Goal: Task Accomplishment & Management: Manage account settings

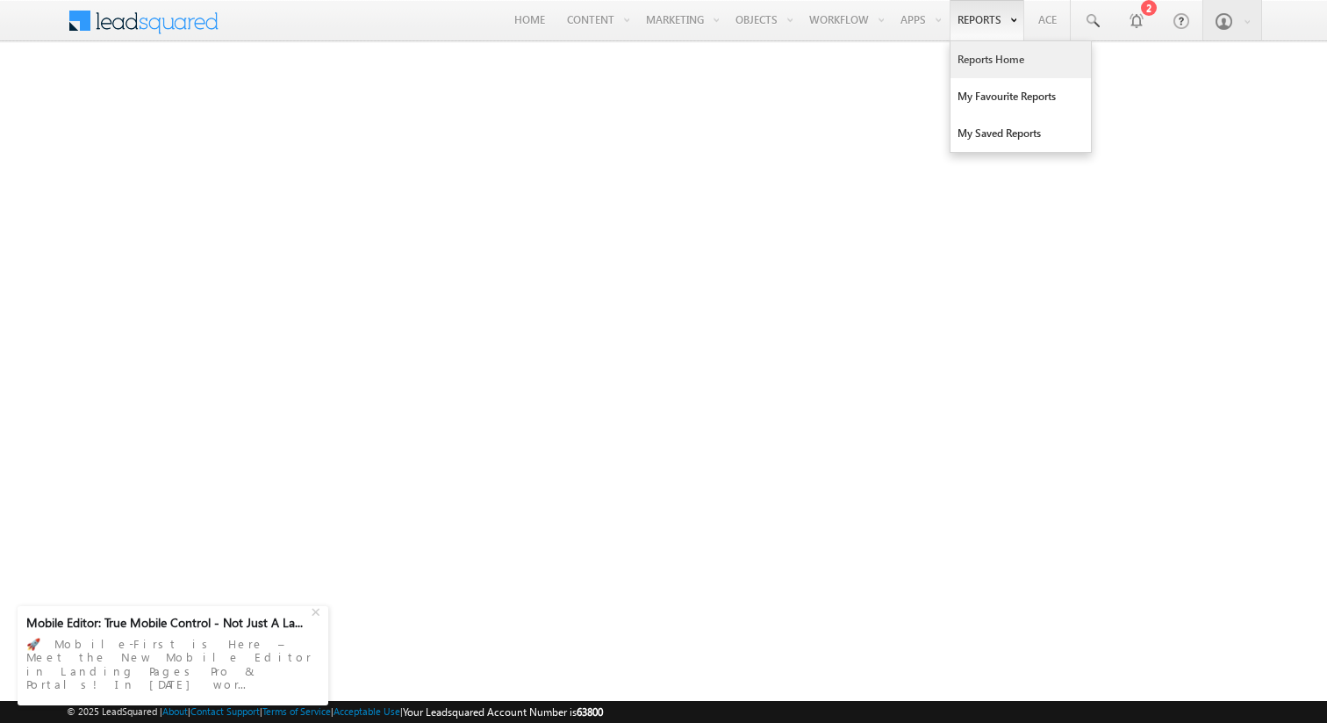
click at [988, 49] on link "Reports Home" at bounding box center [1021, 59] width 140 height 37
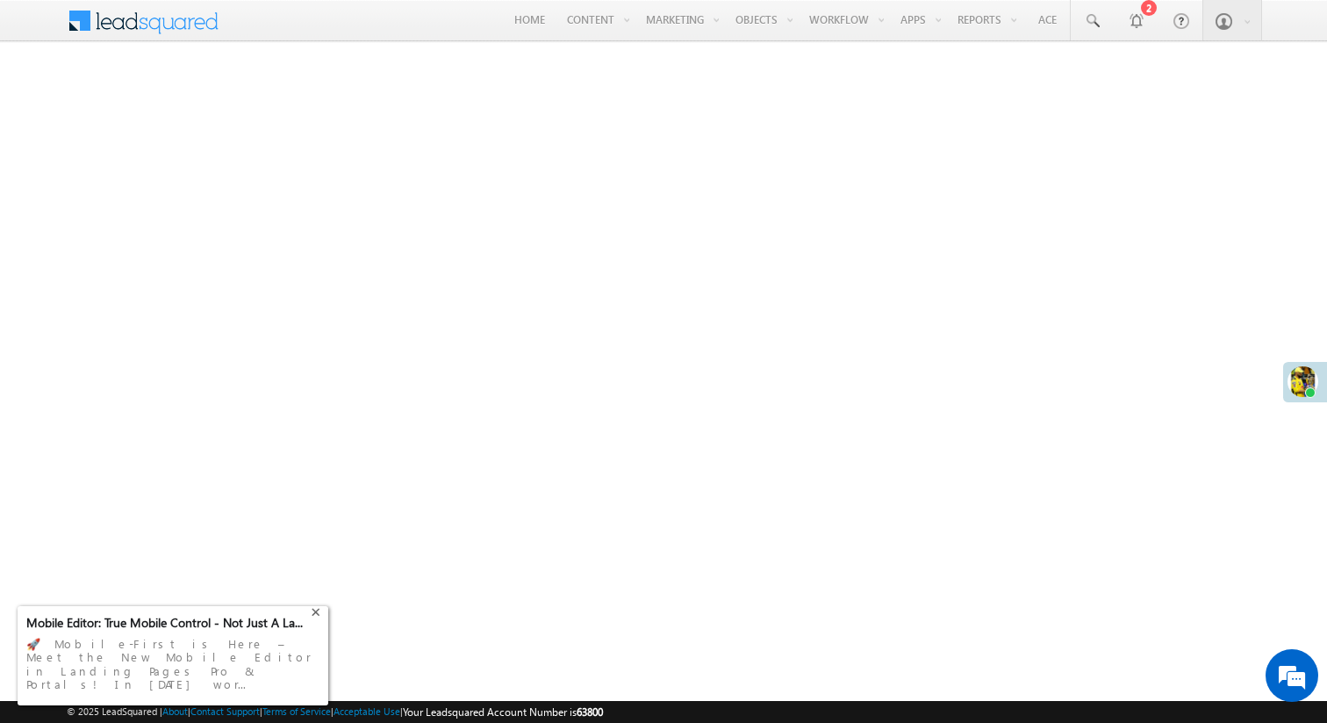
click at [319, 621] on div "+" at bounding box center [317, 610] width 21 height 21
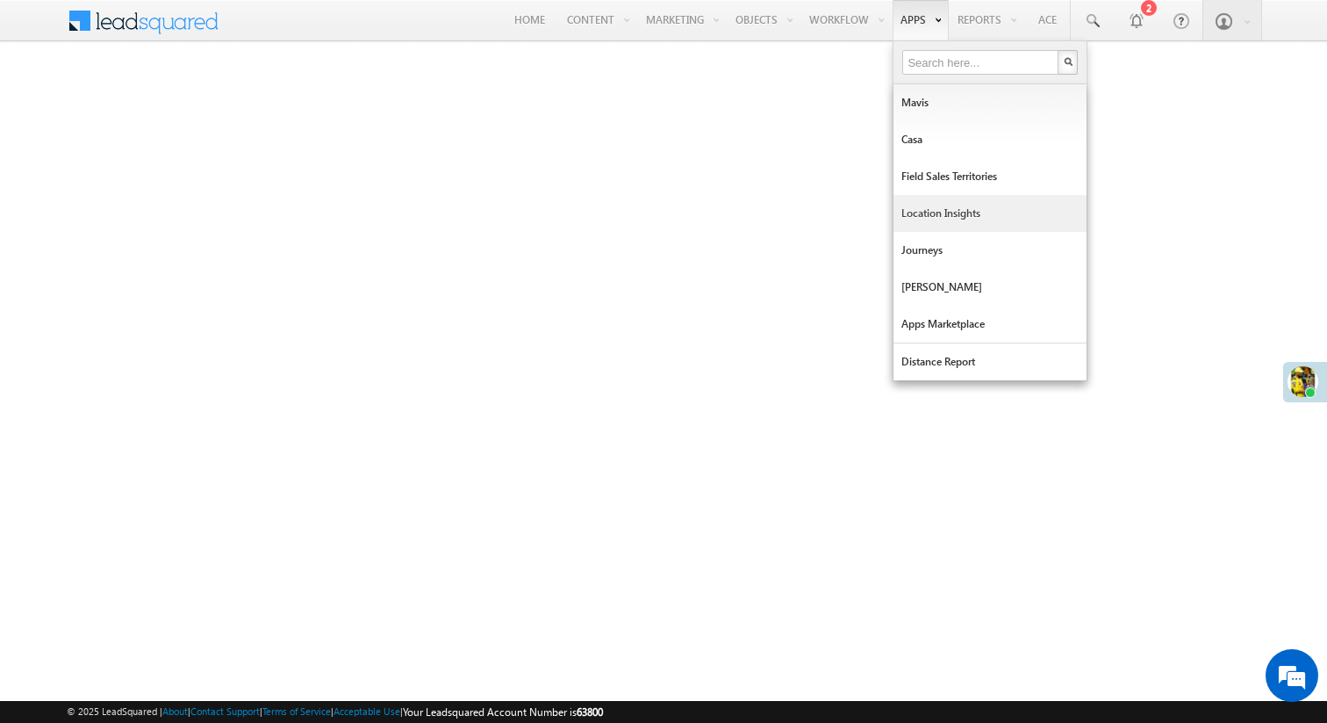
click at [955, 204] on link "Location Insights" at bounding box center [990, 213] width 193 height 37
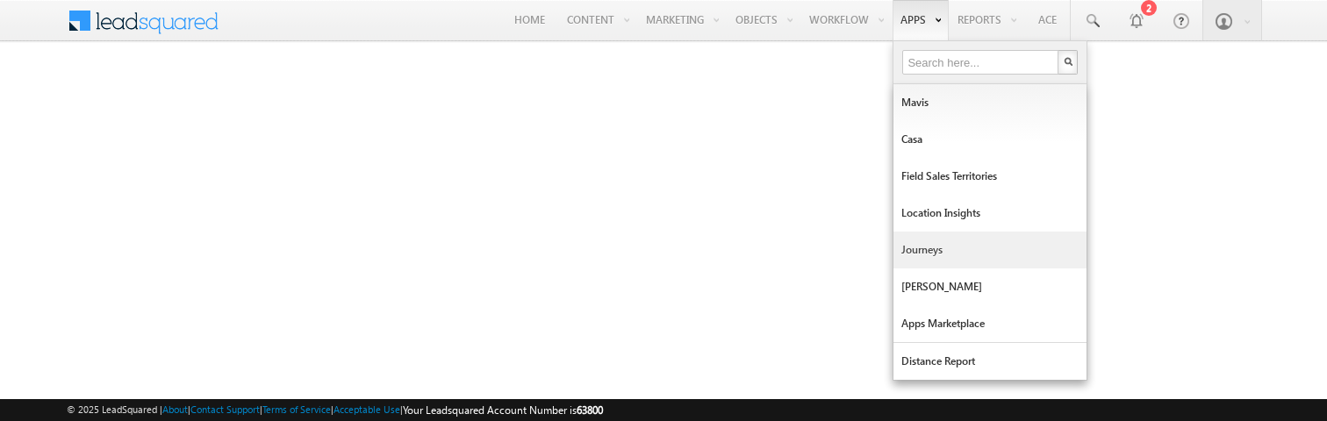
click at [924, 257] on link "Journeys" at bounding box center [990, 250] width 193 height 37
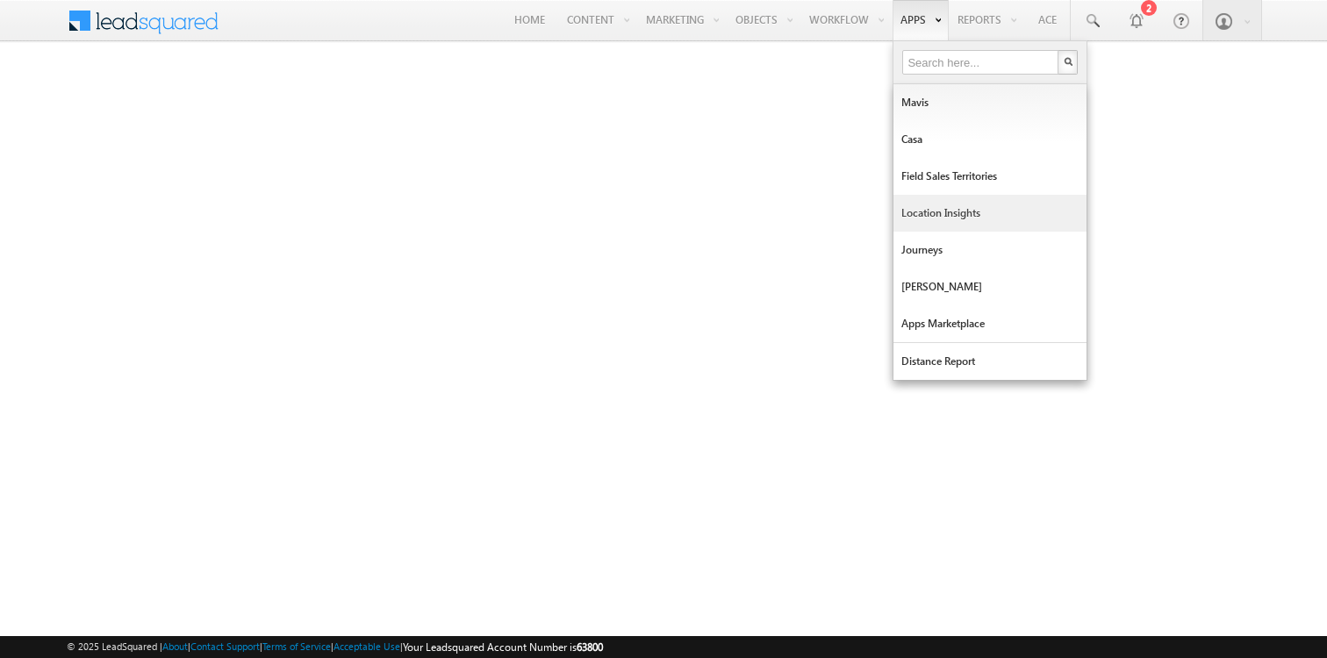
click at [938, 218] on link "Location Insights" at bounding box center [990, 213] width 193 height 37
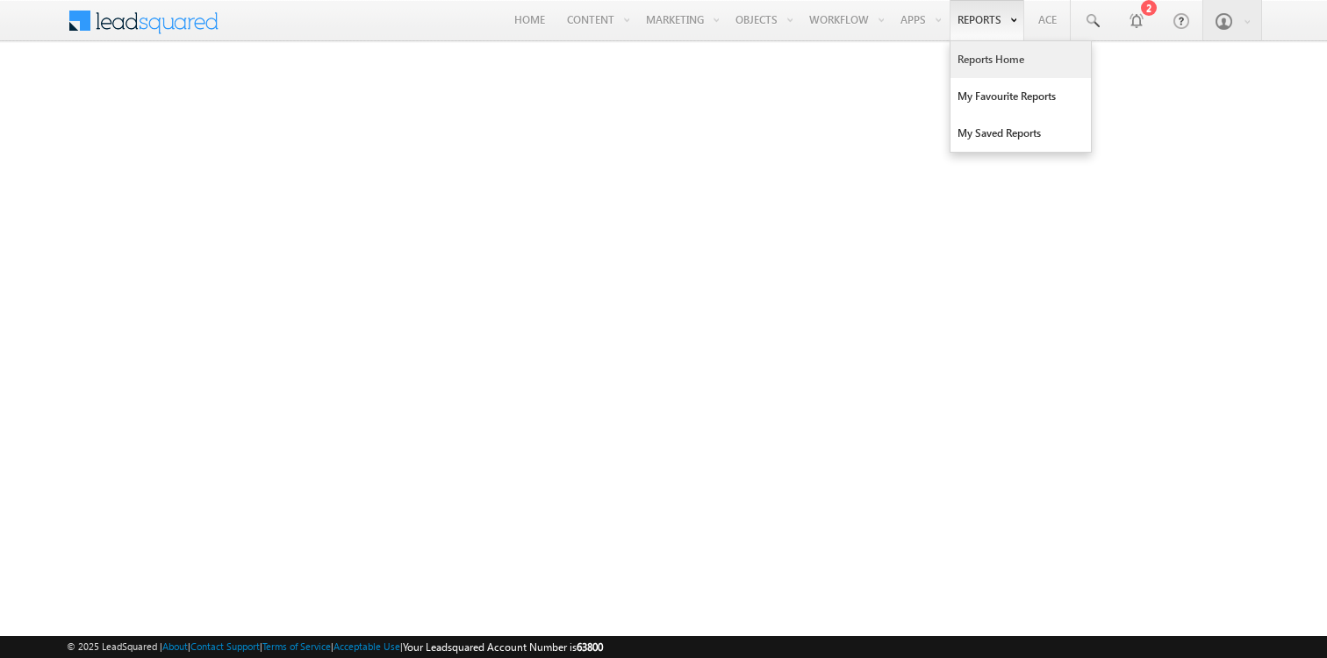
click at [981, 62] on link "Reports Home" at bounding box center [1021, 59] width 140 height 37
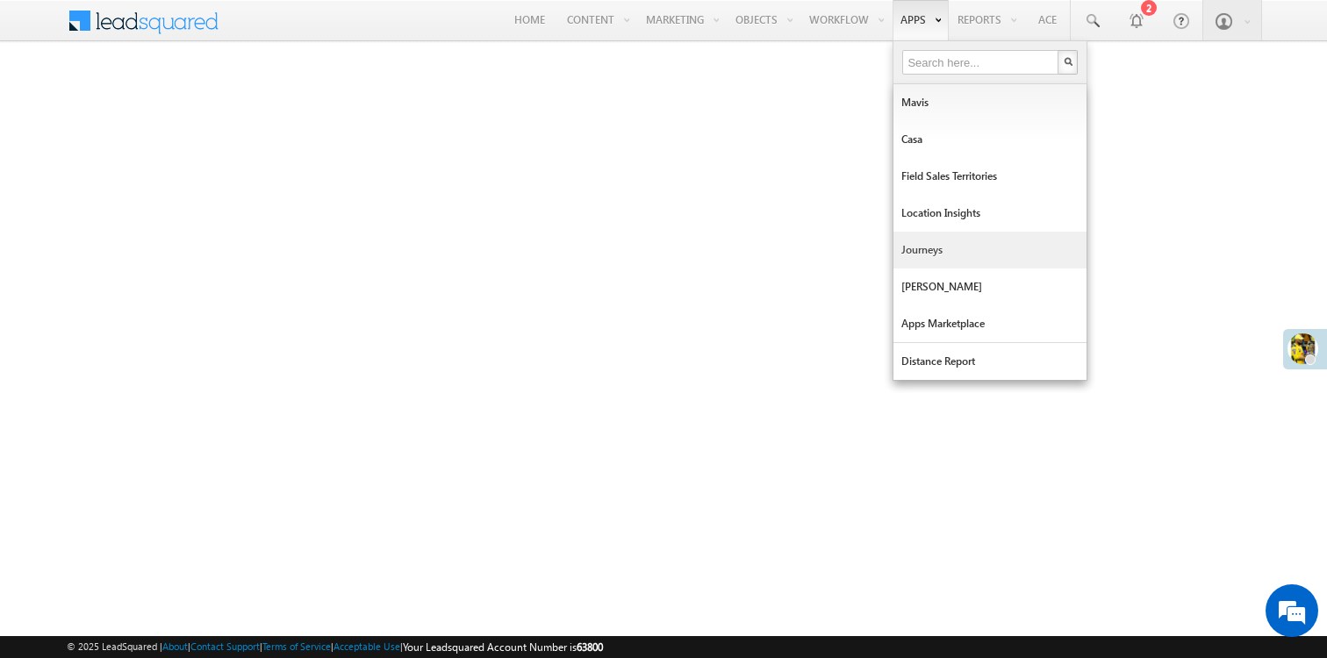
click at [921, 258] on link "Journeys" at bounding box center [990, 250] width 193 height 37
click at [934, 256] on link "Journeys" at bounding box center [990, 250] width 193 height 37
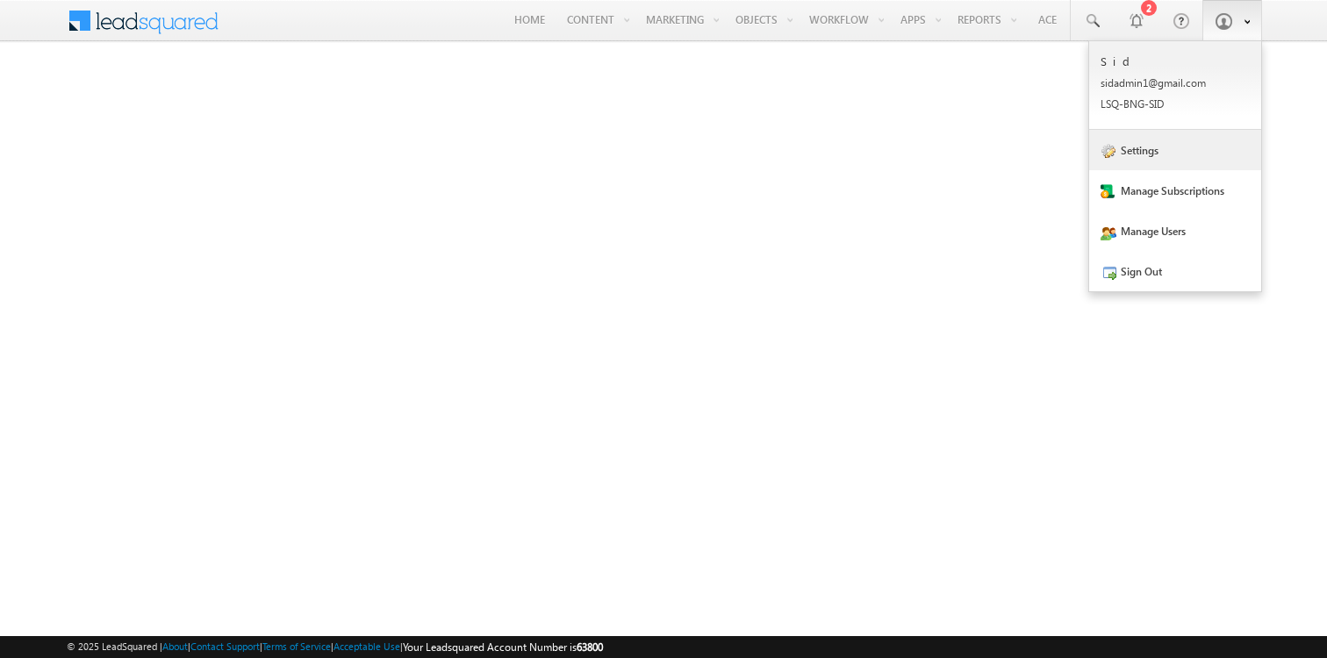
click at [1165, 144] on link "Settings" at bounding box center [1176, 150] width 172 height 40
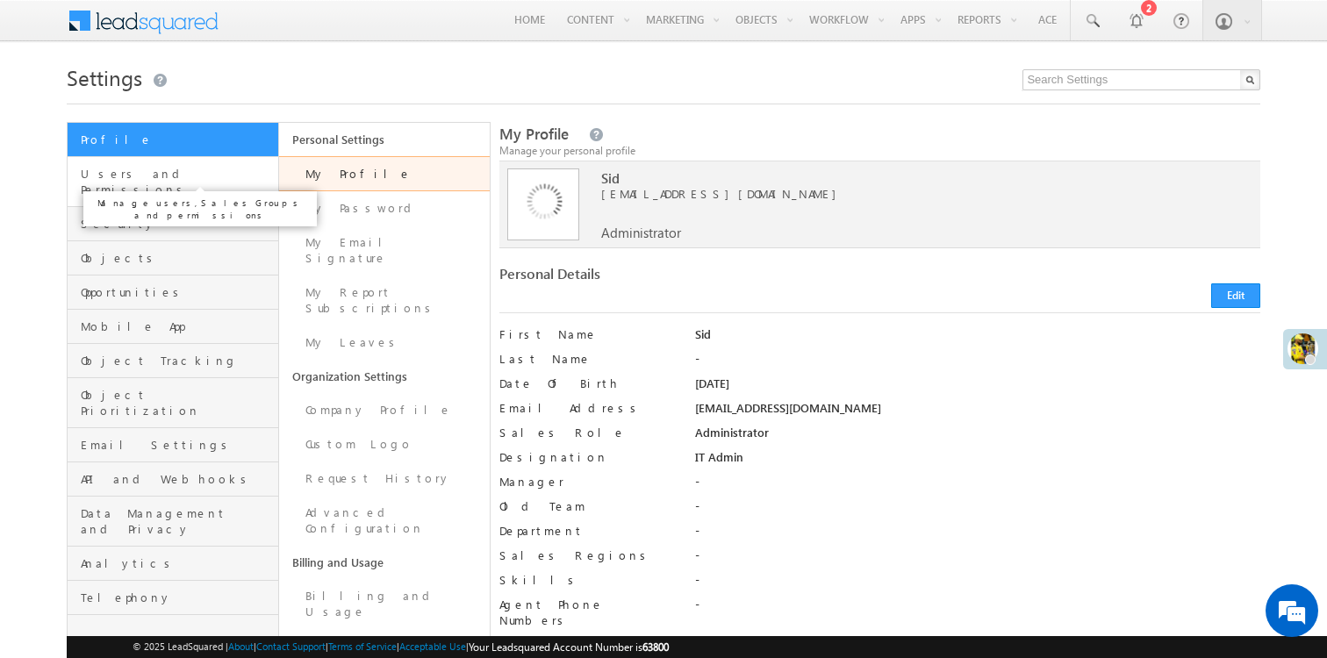
click at [128, 179] on span "Users and Permissions" at bounding box center [177, 182] width 193 height 32
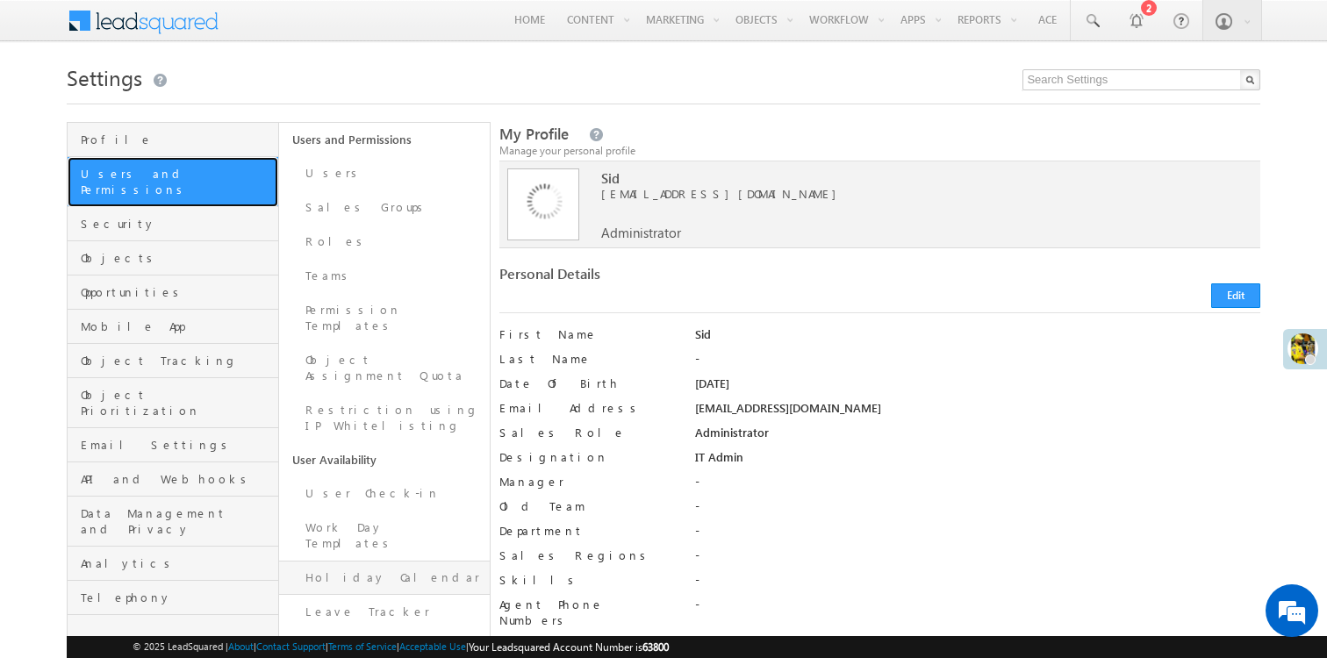
scroll to position [90, 0]
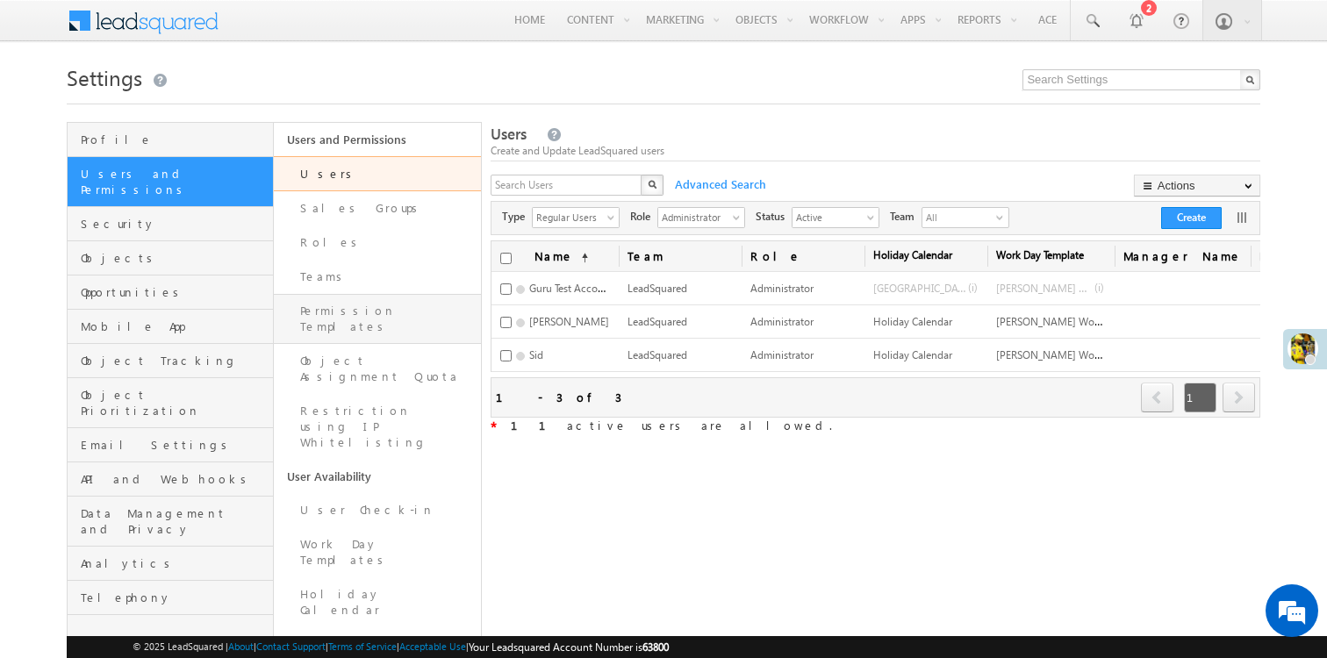
click at [360, 313] on link "Permission Templates" at bounding box center [377, 319] width 207 height 50
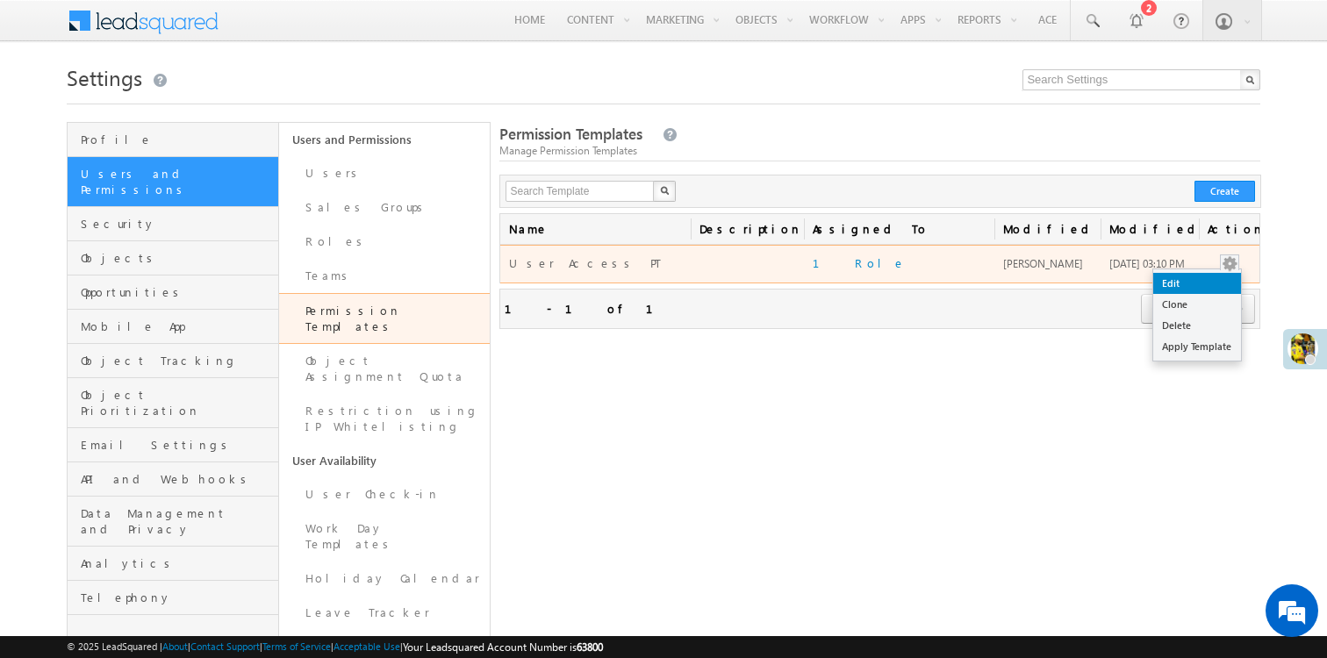
click at [1212, 284] on link "Edit" at bounding box center [1198, 283] width 88 height 21
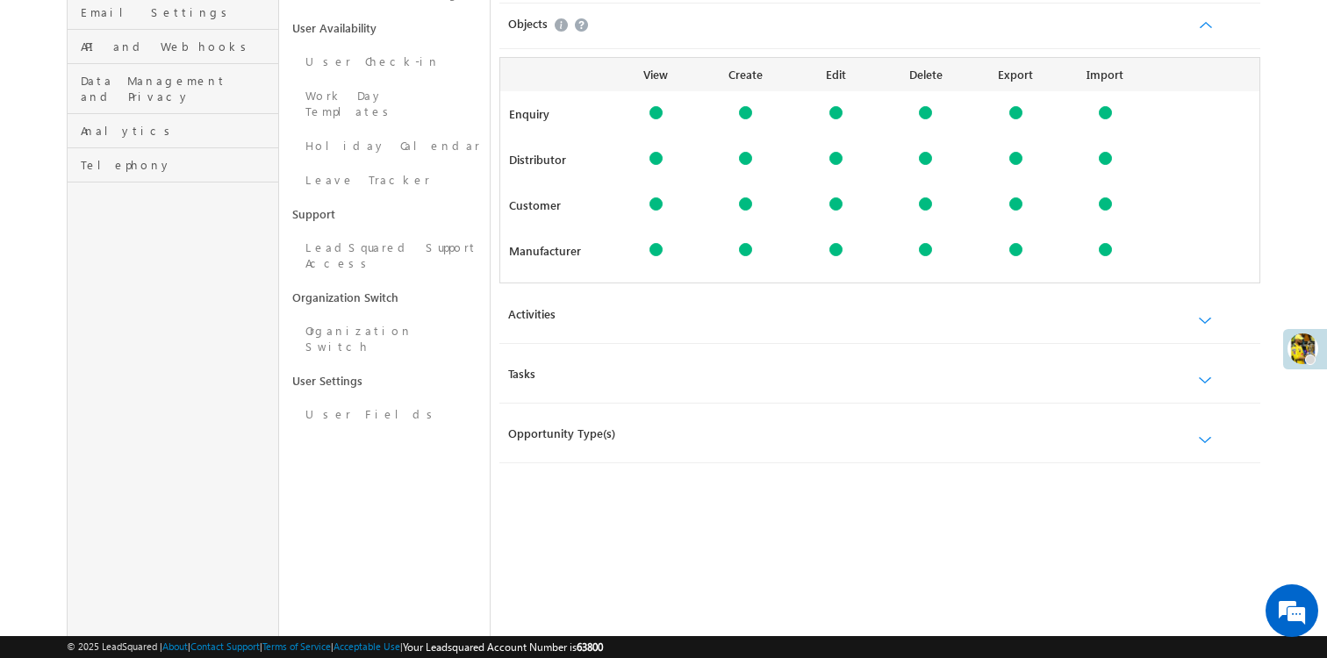
scroll to position [434, 0]
click at [1216, 369] on div at bounding box center [1010, 380] width 501 height 30
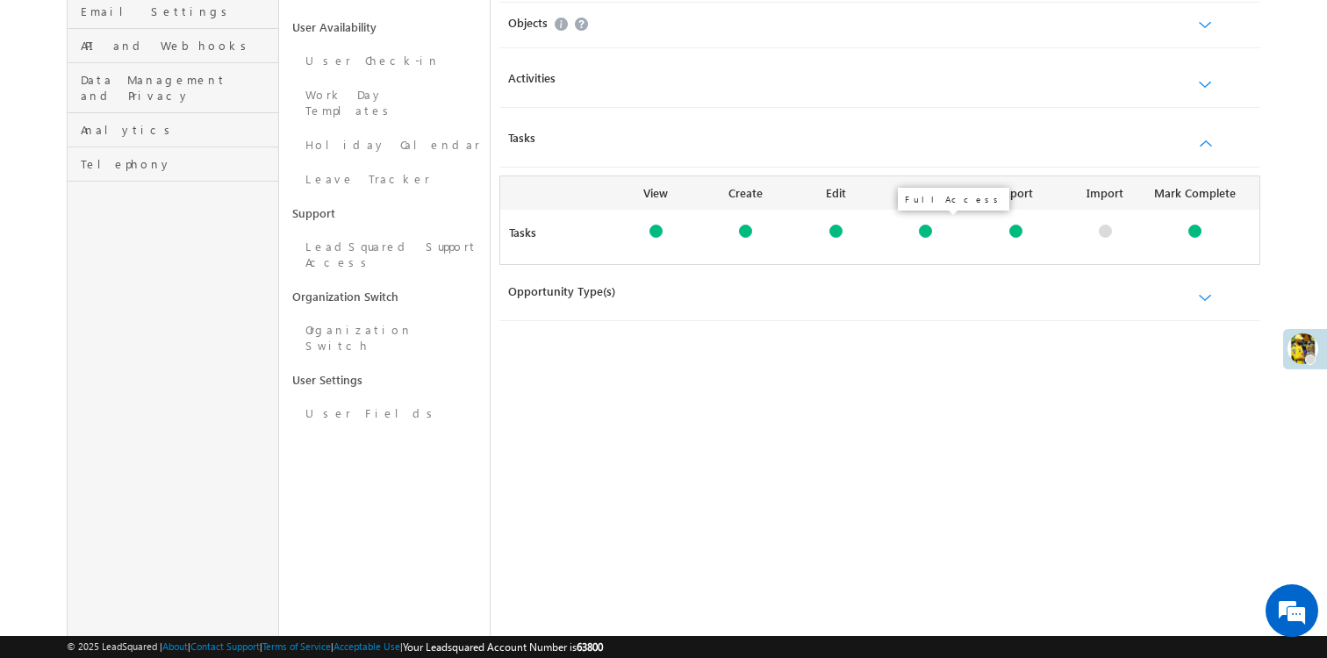
click at [927, 227] on div at bounding box center [925, 231] width 13 height 13
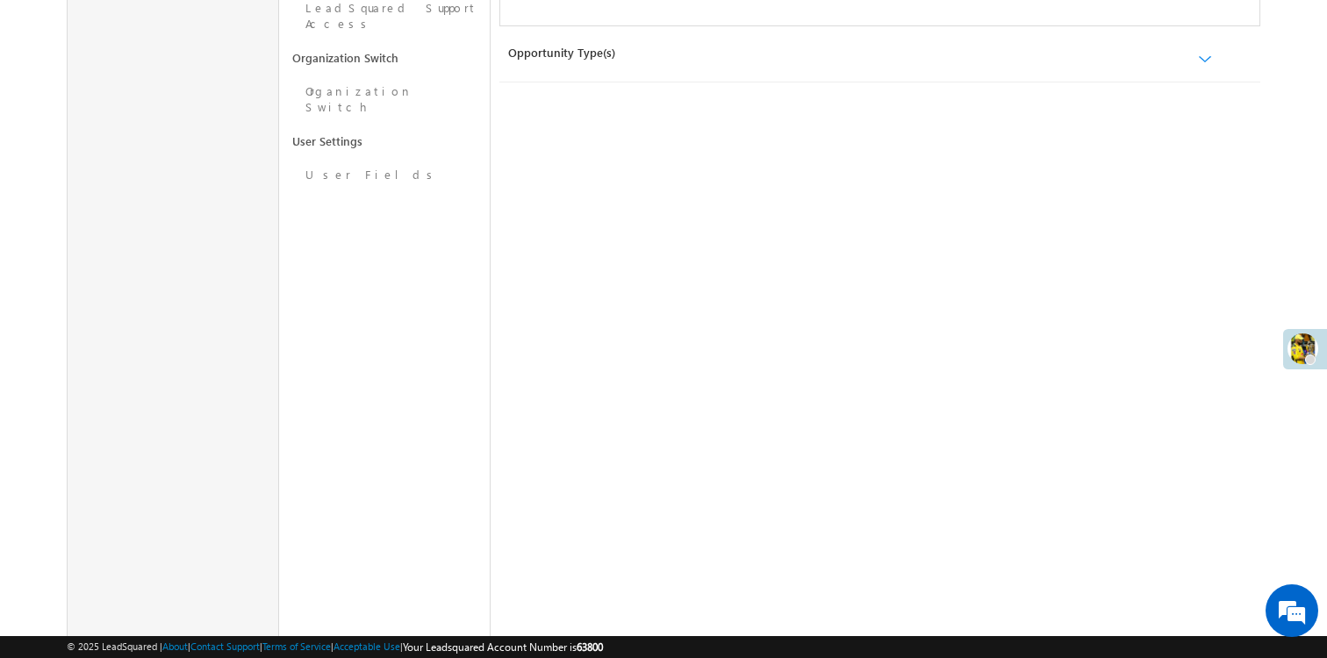
scroll to position [856, 0]
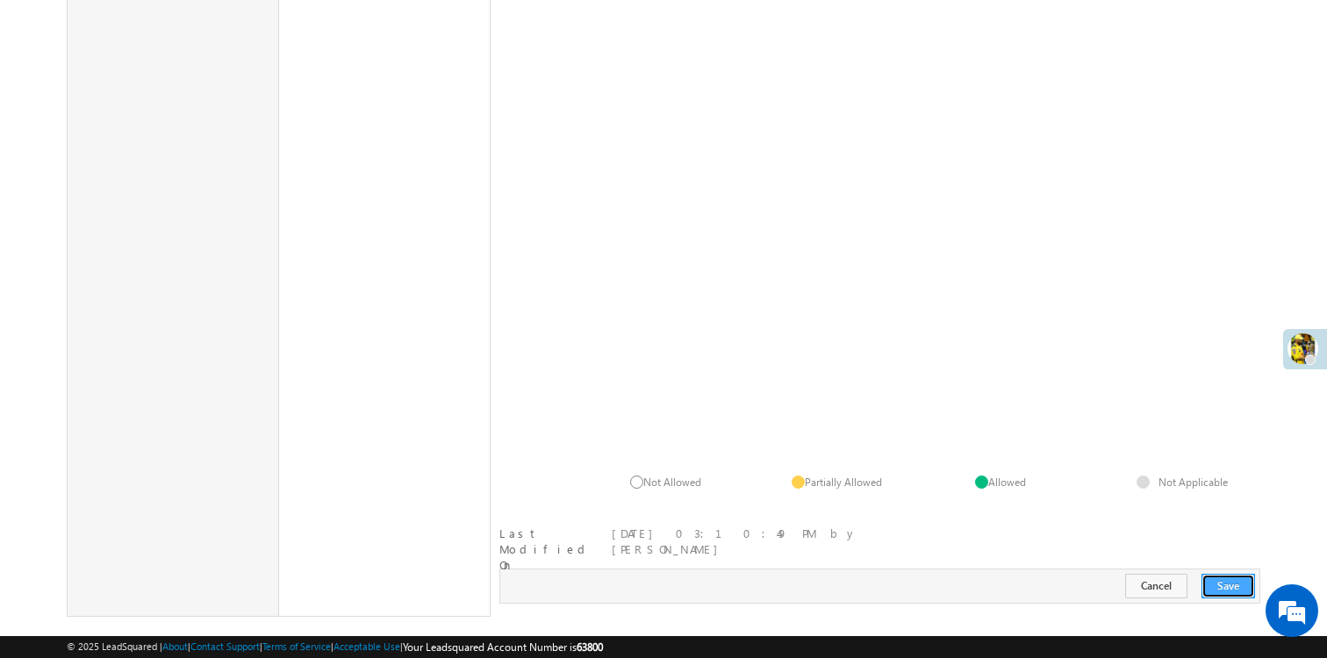
click at [1228, 574] on button "Save" at bounding box center [1229, 586] width 54 height 25
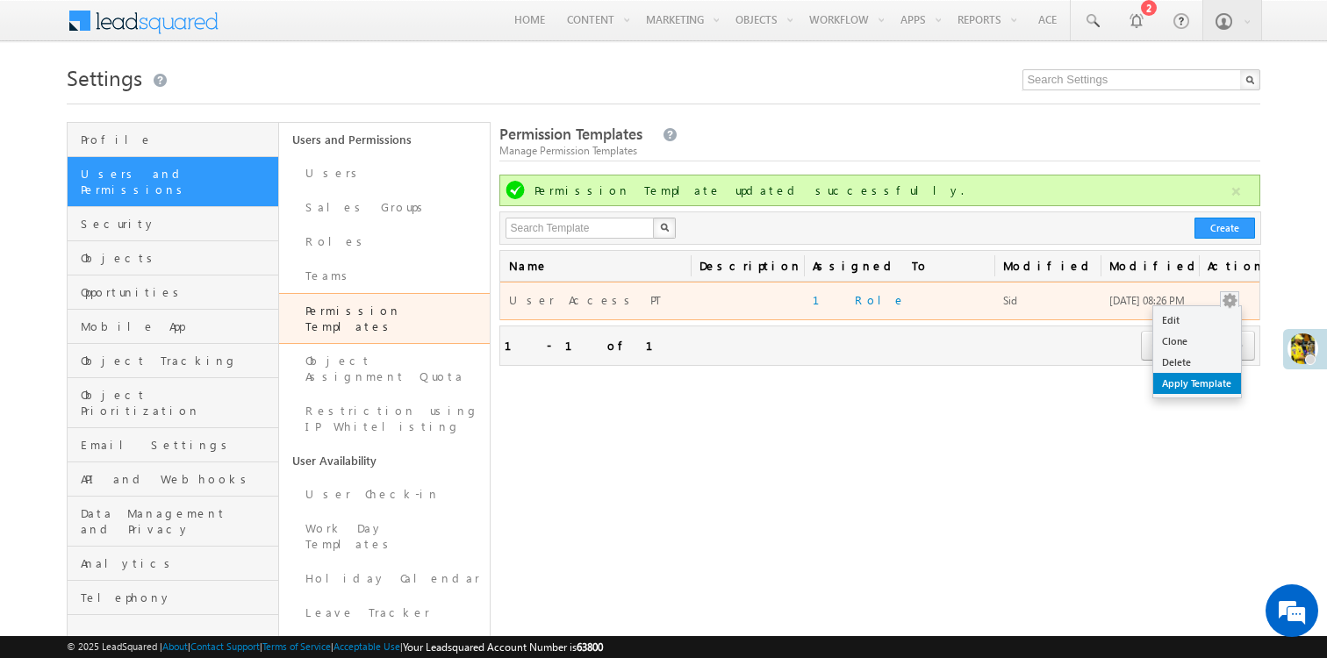
click at [1193, 386] on link "Apply Template" at bounding box center [1198, 383] width 88 height 21
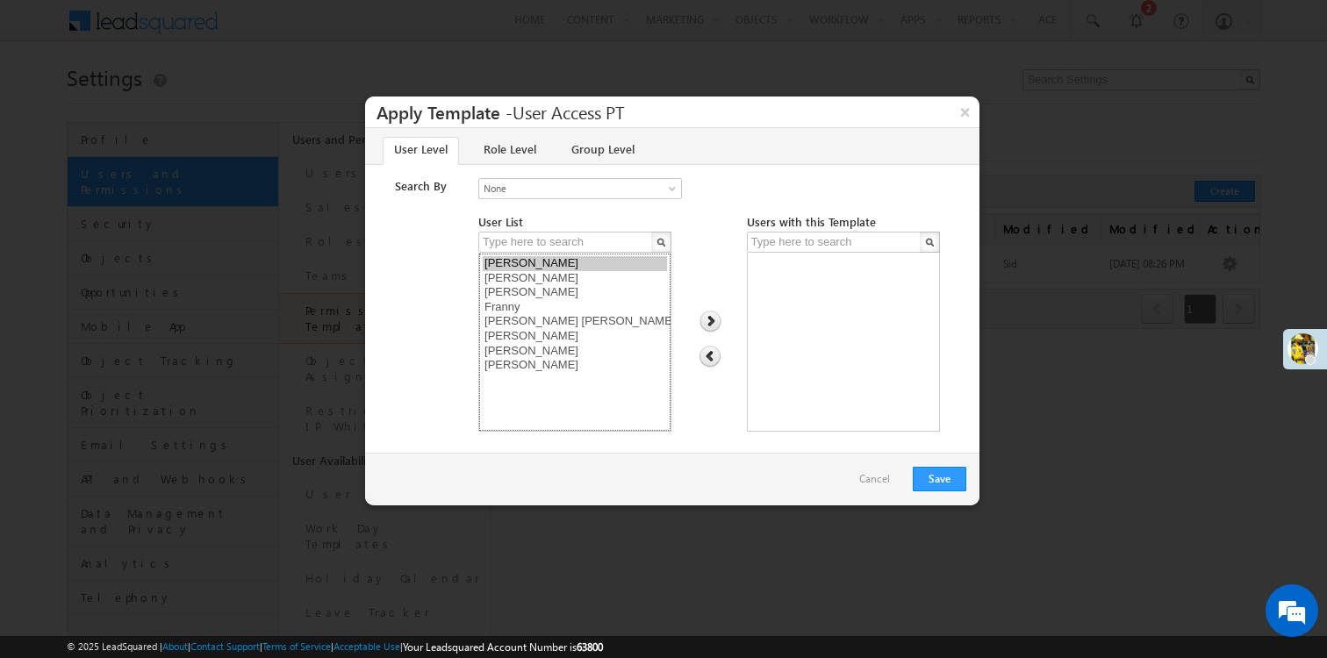
select select "1d9bb17e-f9a6-11ef-b09f-06552295b277"
click at [525, 263] on option "[PERSON_NAME]" at bounding box center [575, 263] width 184 height 15
click at [708, 315] on img at bounding box center [711, 322] width 24 height 23
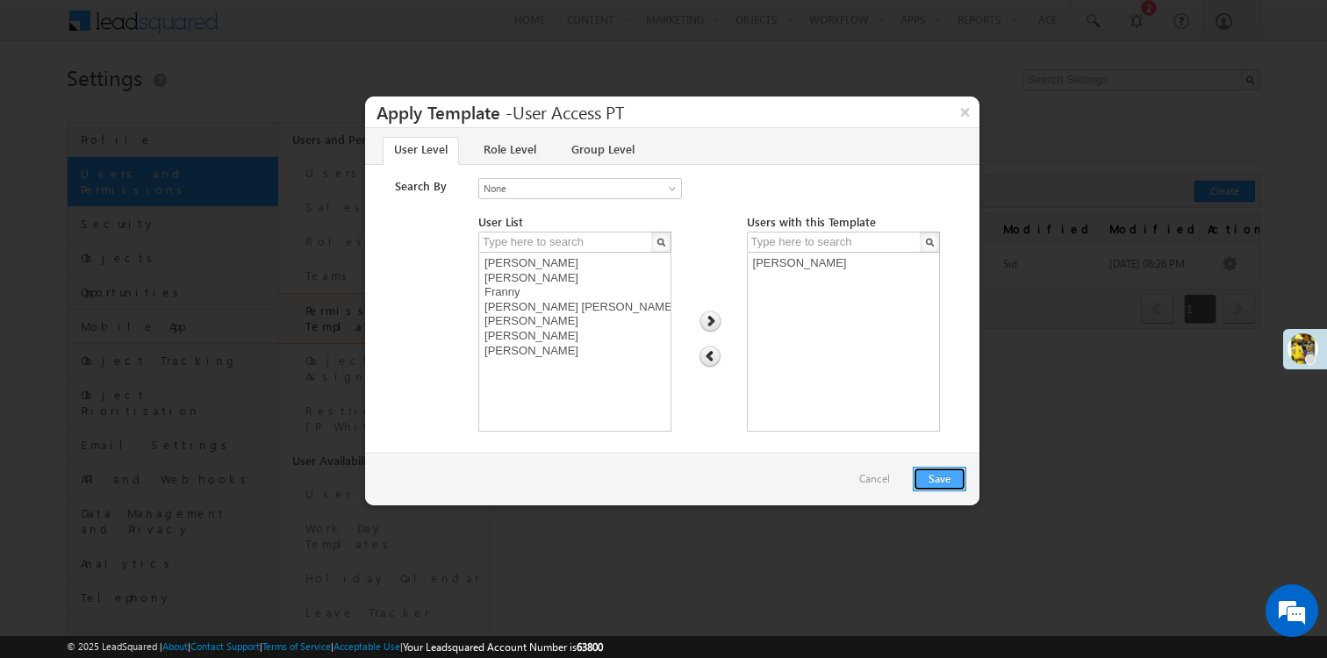
click at [946, 485] on button "Save" at bounding box center [940, 479] width 54 height 25
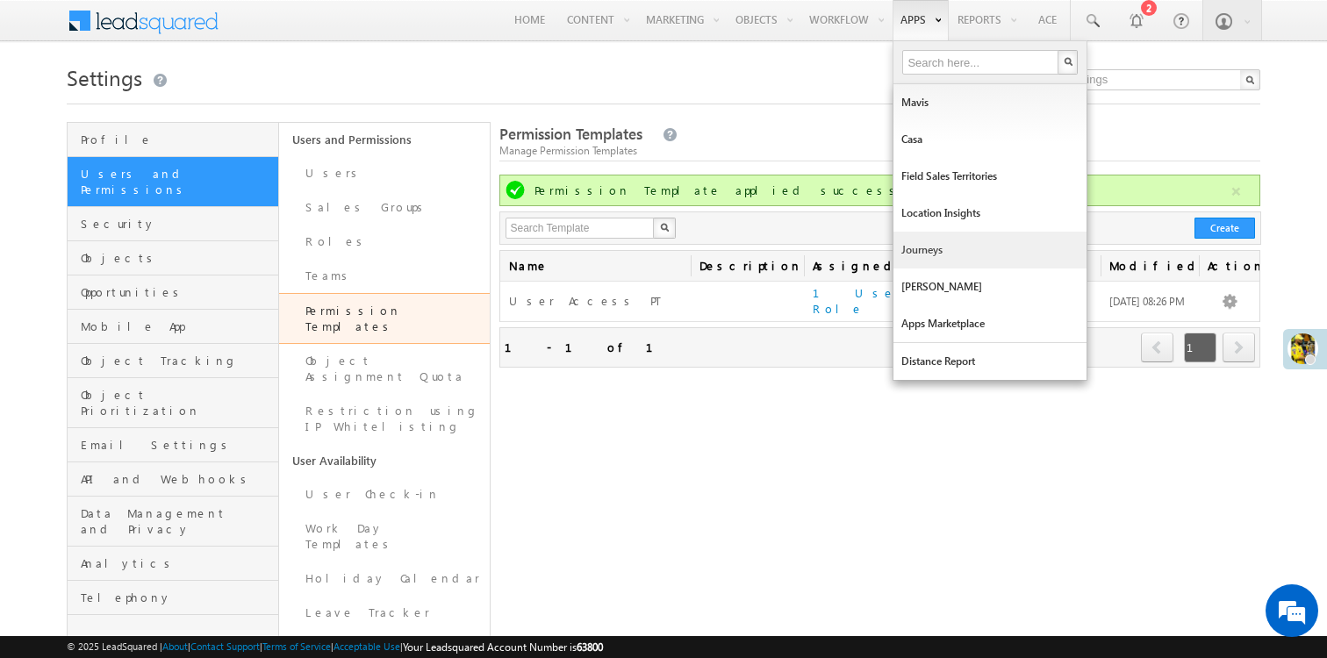
click at [923, 247] on link "Journeys" at bounding box center [990, 250] width 193 height 37
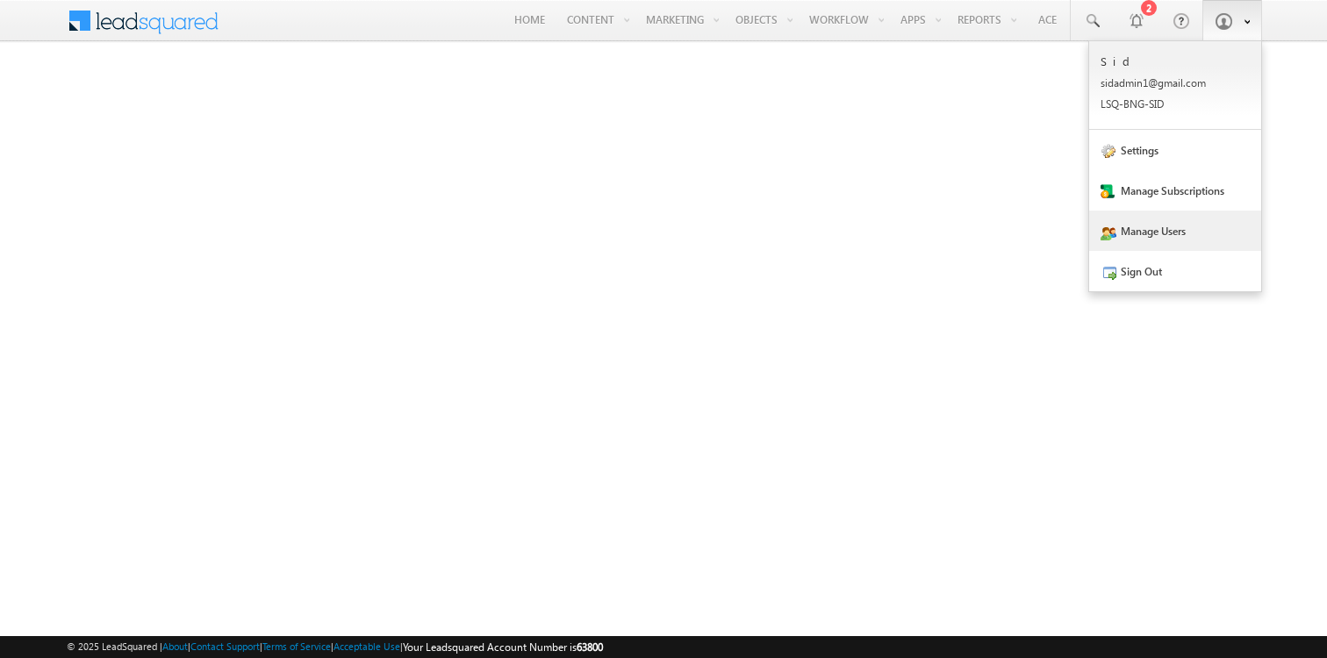
click at [1140, 242] on link "Manage Users" at bounding box center [1176, 231] width 172 height 40
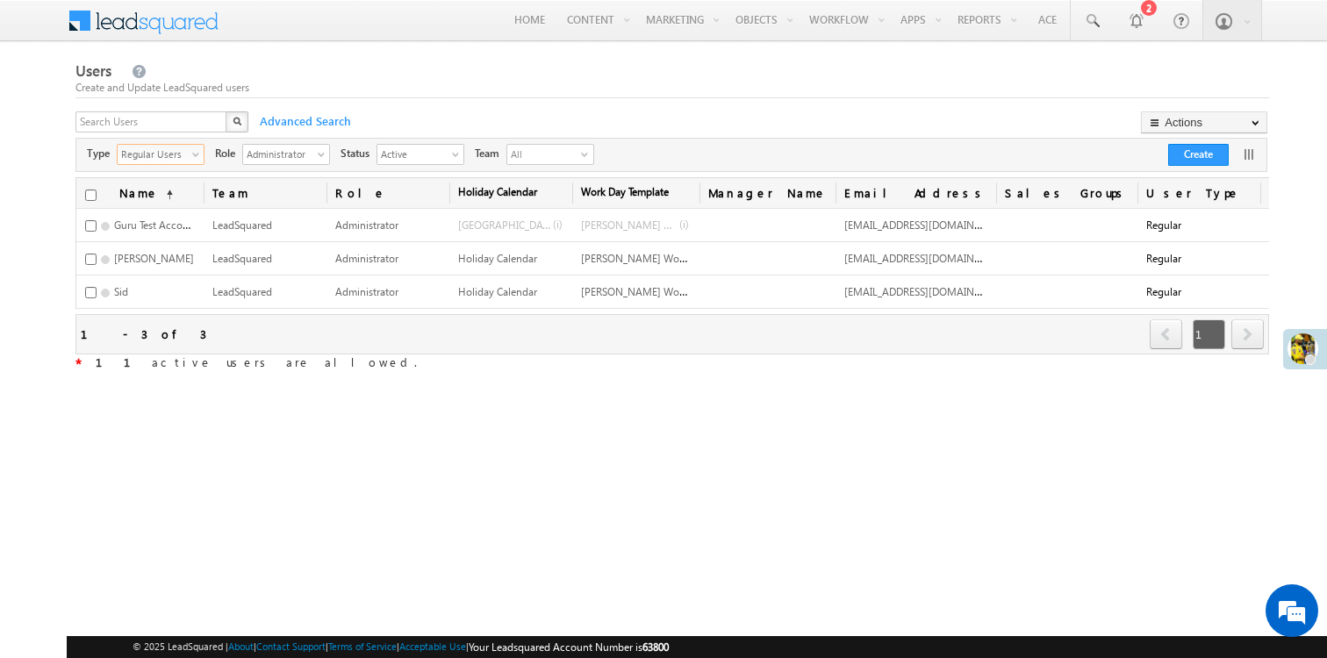
click at [198, 152] on span "select" at bounding box center [199, 154] width 14 height 10
click at [188, 164] on div "Regular Users select" at bounding box center [161, 154] width 88 height 21
click at [190, 143] on div "Type Regular Users select 0" at bounding box center [140, 154] width 128 height 27
click at [190, 153] on div "Regular Users select" at bounding box center [161, 154] width 88 height 21
click at [180, 169] on li "All" at bounding box center [160, 176] width 86 height 18
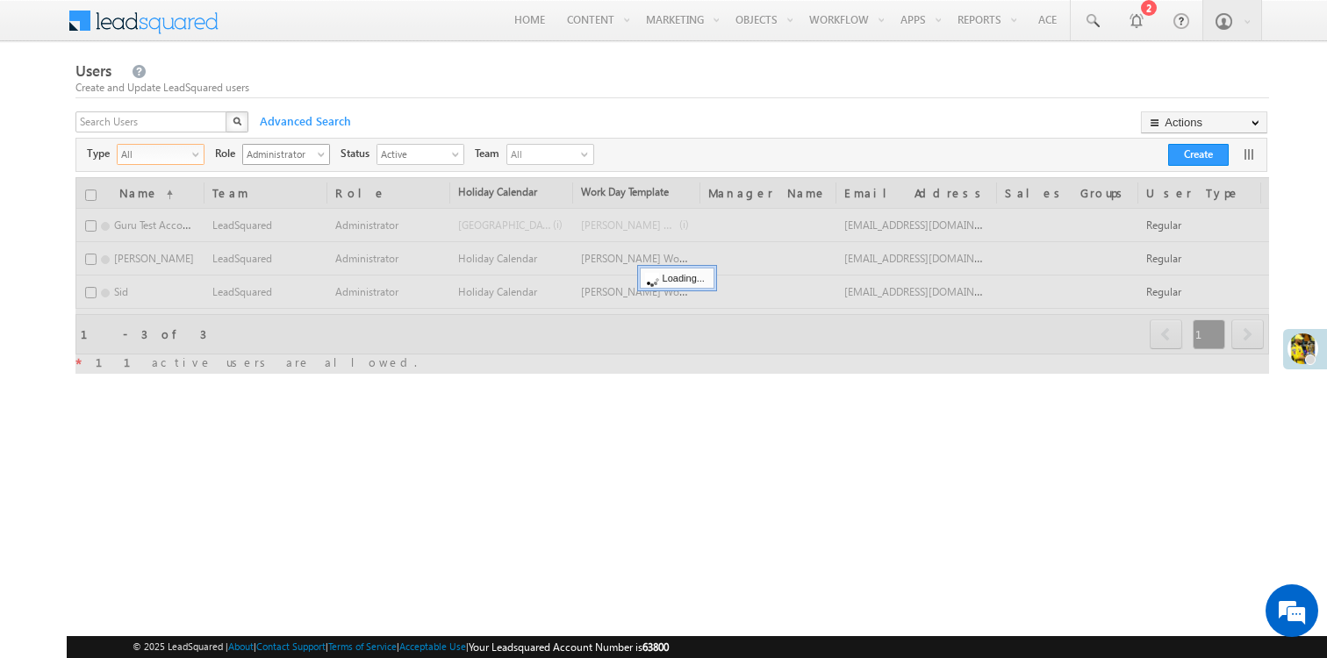
click at [308, 158] on span "Administrator" at bounding box center [279, 154] width 72 height 18
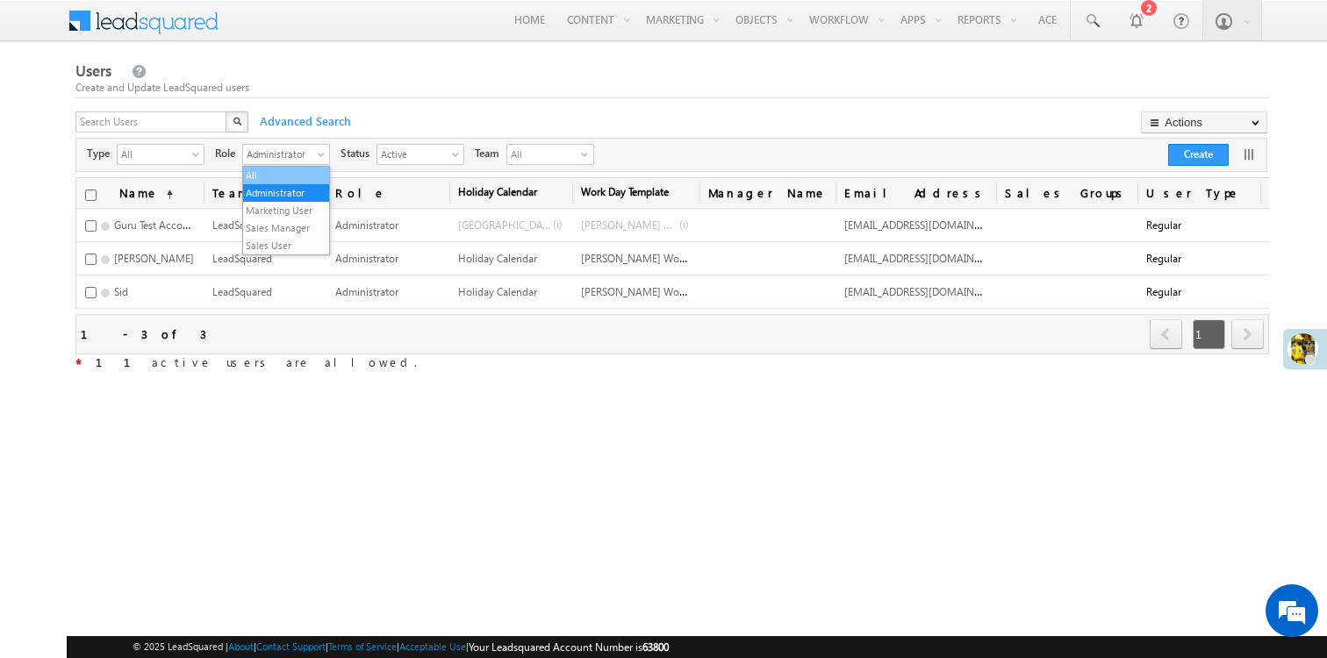
click at [301, 175] on li "All" at bounding box center [286, 176] width 86 height 18
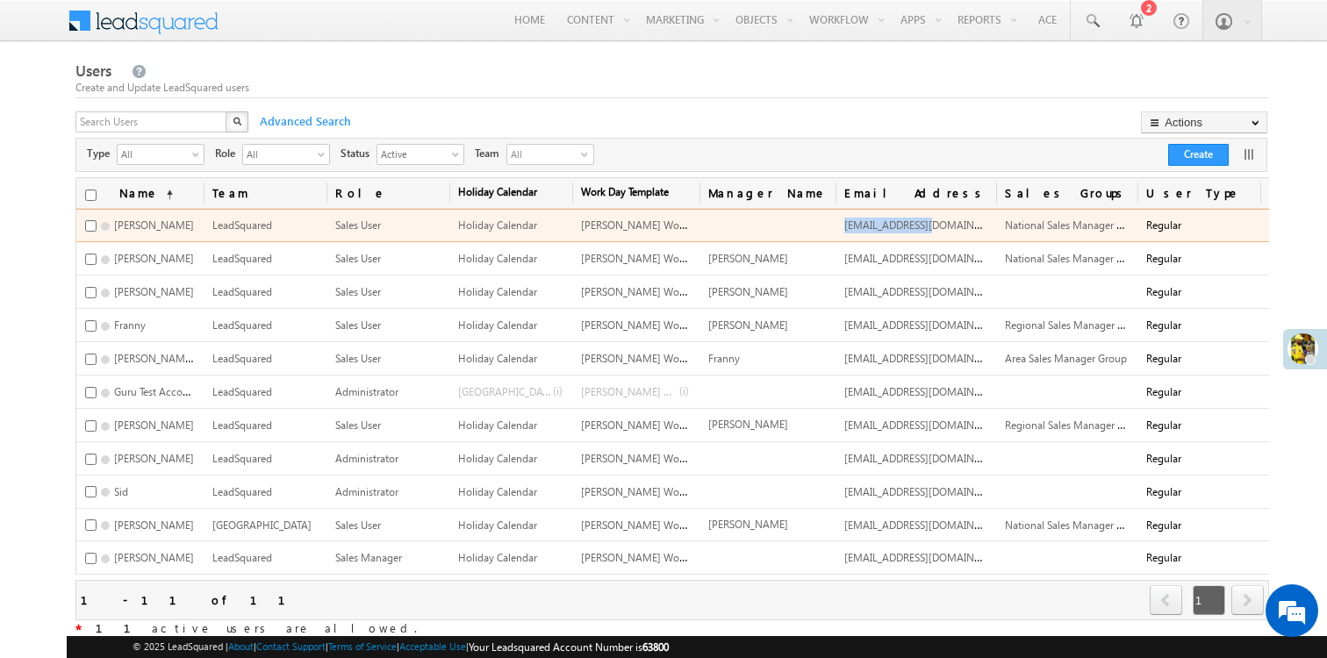
drag, startPoint x: 931, startPoint y: 228, endPoint x: 830, endPoint y: 230, distance: 101.9
click at [836, 229] on td "[EMAIL_ADDRESS][DOMAIN_NAME]" at bounding box center [916, 225] width 161 height 33
copy span "[EMAIL_ADDRESS][DOMAIN_NAME]"
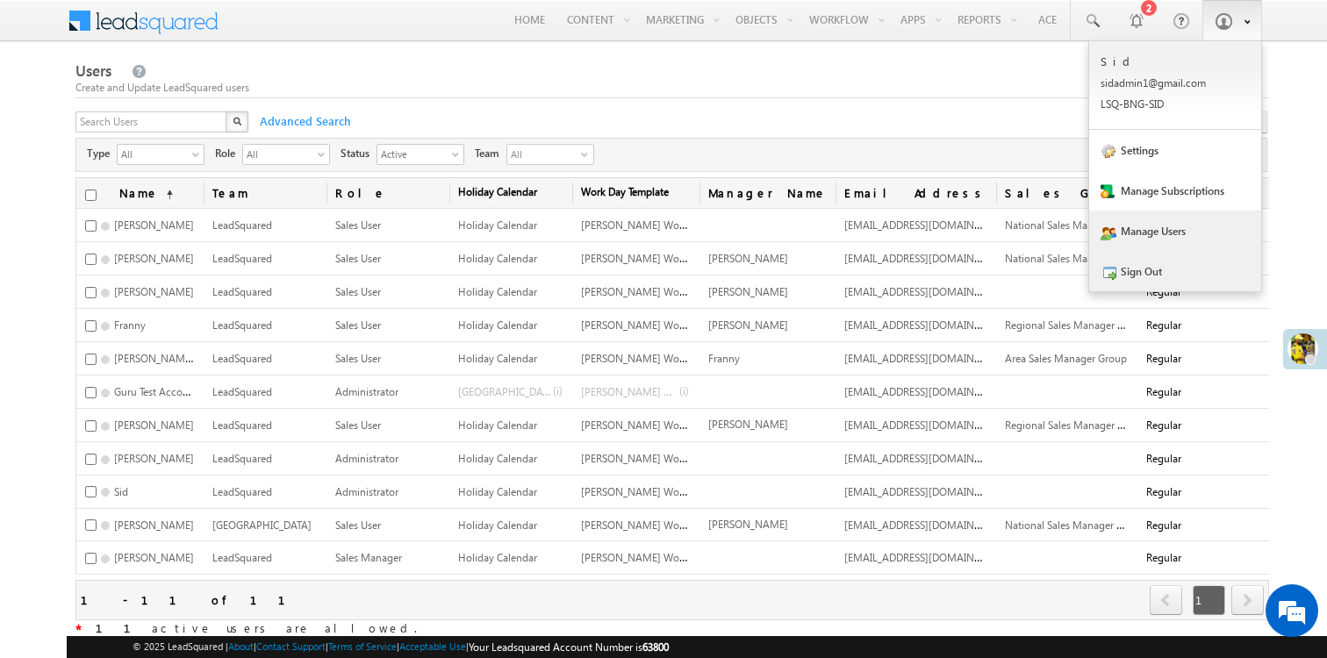
click at [1159, 273] on link "Sign Out" at bounding box center [1176, 271] width 172 height 40
